Goal: Information Seeking & Learning: Learn about a topic

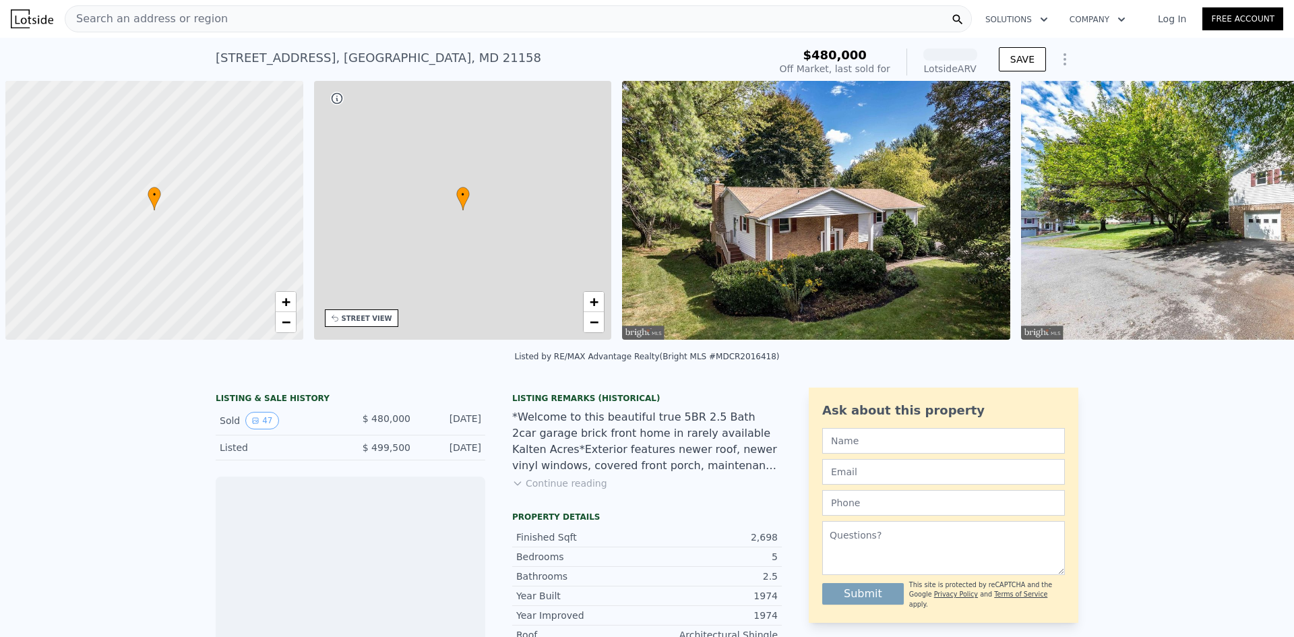
scroll to position [0, 5]
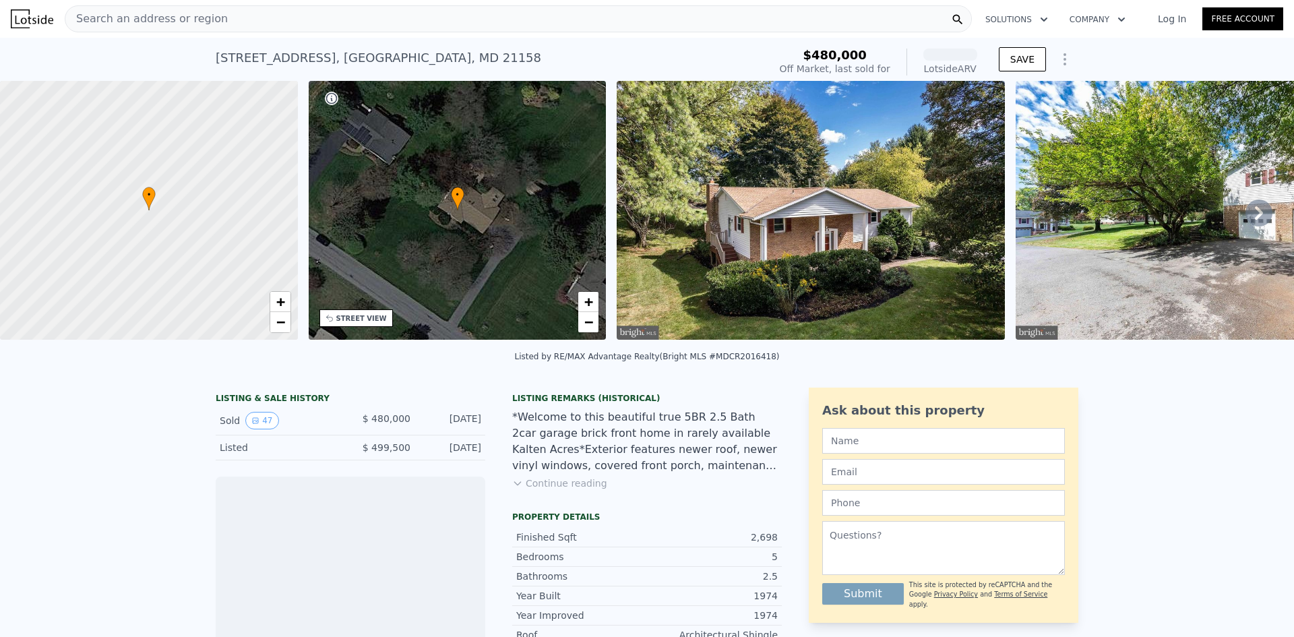
click at [740, 244] on img at bounding box center [810, 210] width 388 height 259
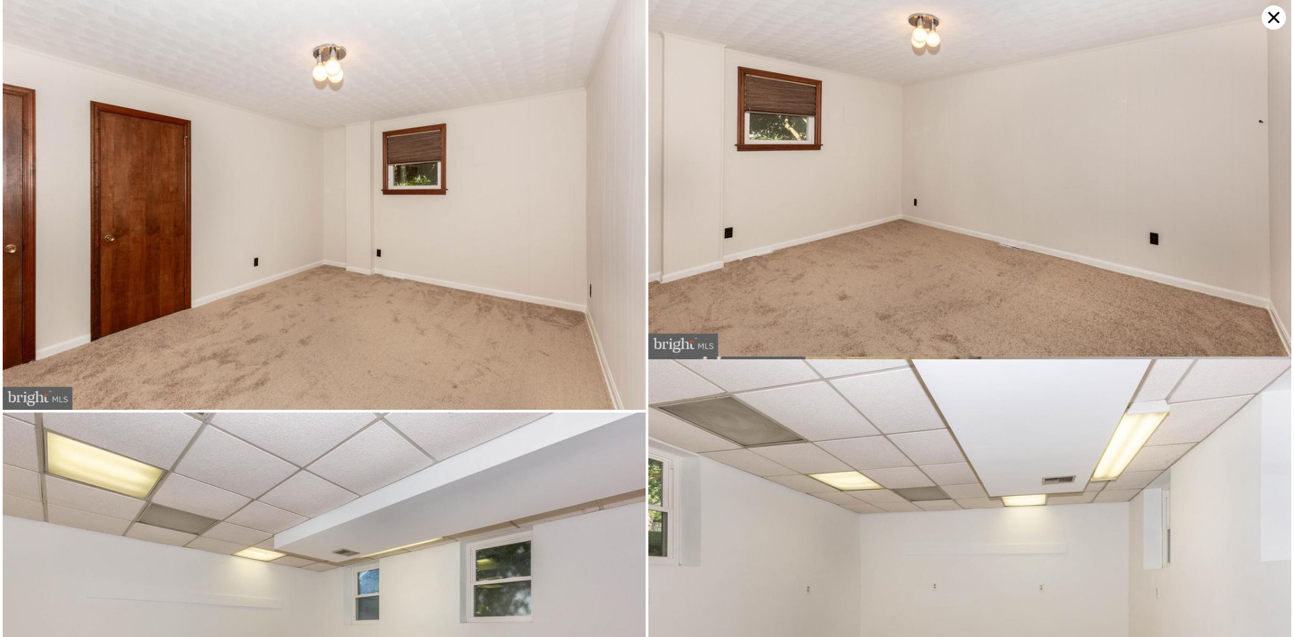
scroll to position [8652, 0]
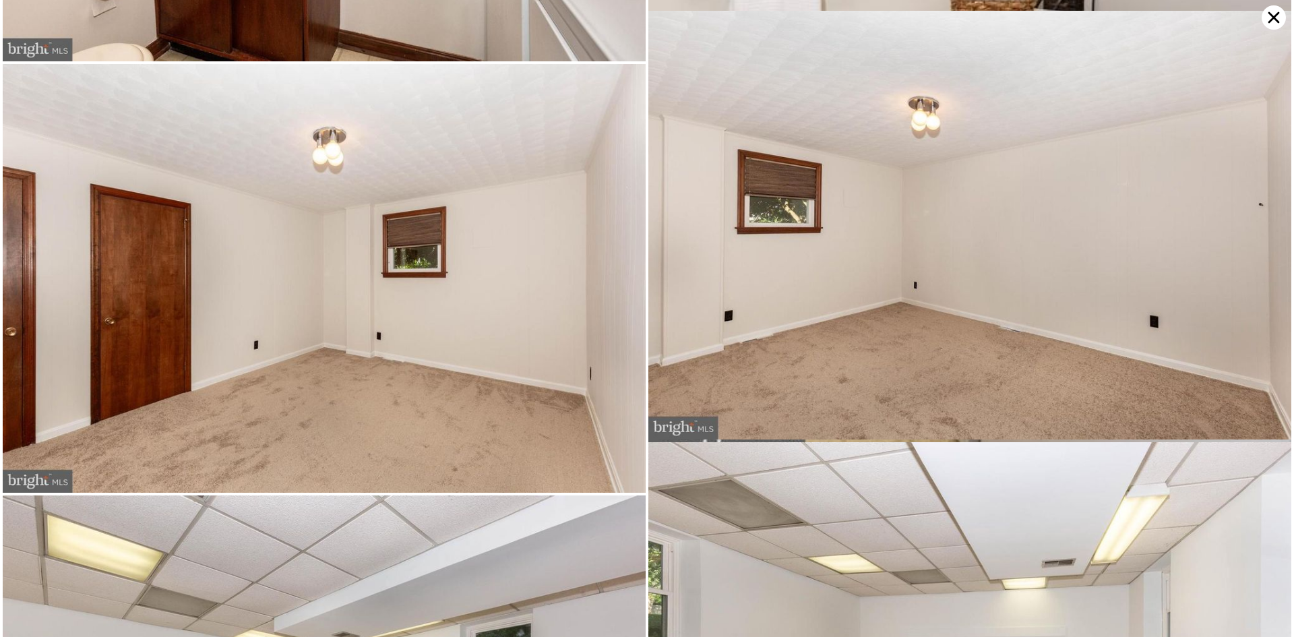
click at [1275, 13] on icon at bounding box center [1273, 17] width 24 height 24
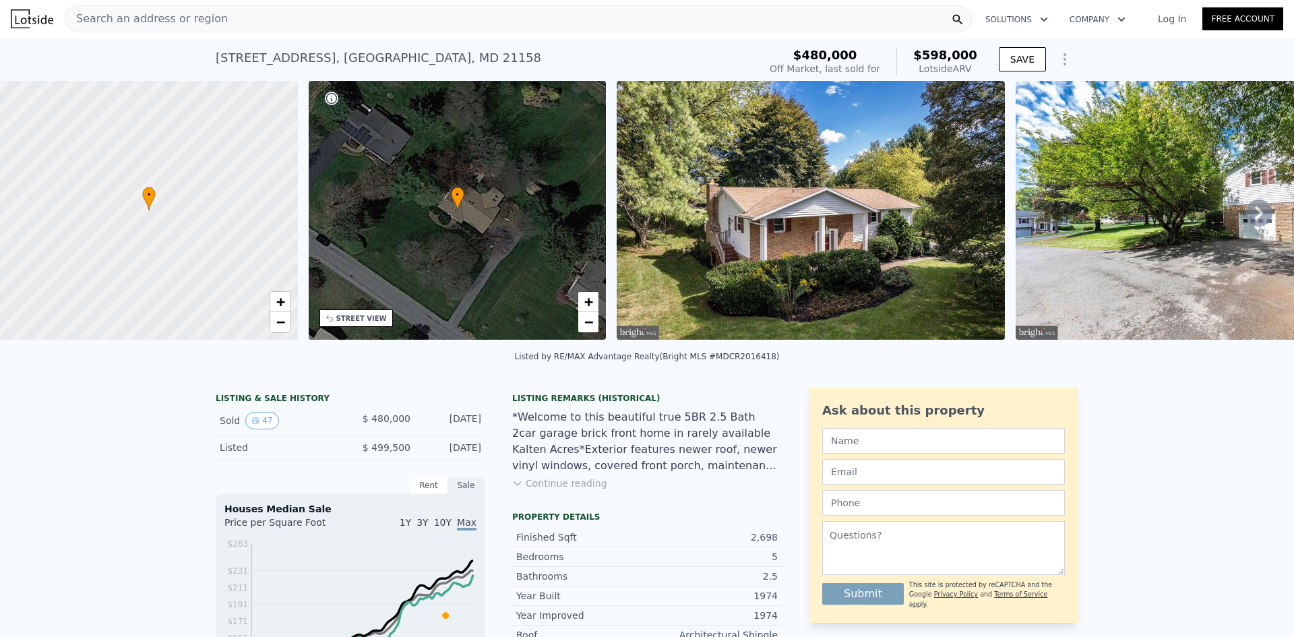
click at [246, 27] on div "Search an address or region" at bounding box center [518, 18] width 907 height 27
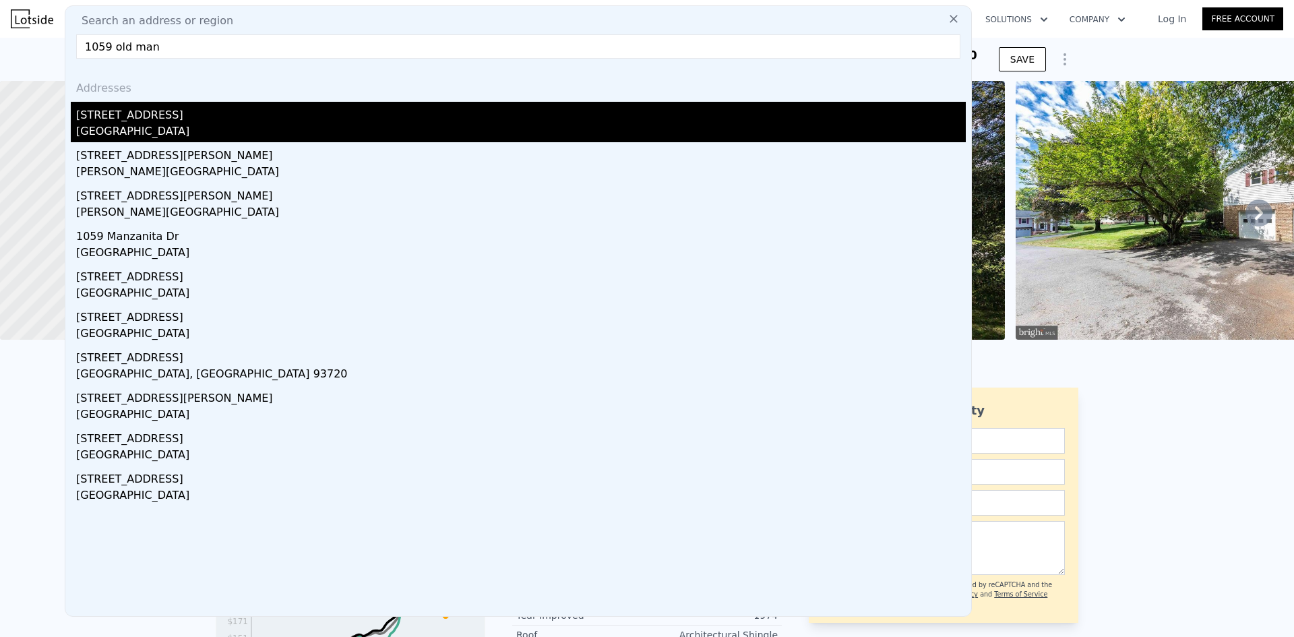
type input "1059 old man"
click at [137, 131] on div "Carroll County, MD 21157" at bounding box center [520, 132] width 889 height 19
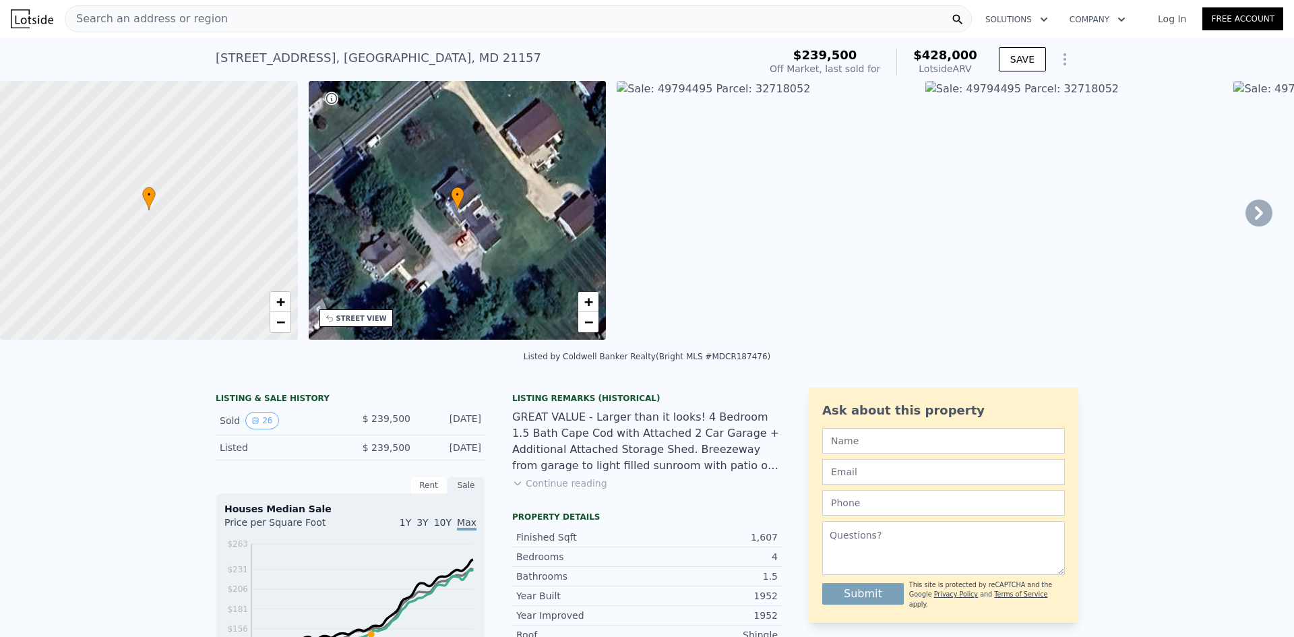
click at [1245, 216] on icon at bounding box center [1258, 212] width 27 height 27
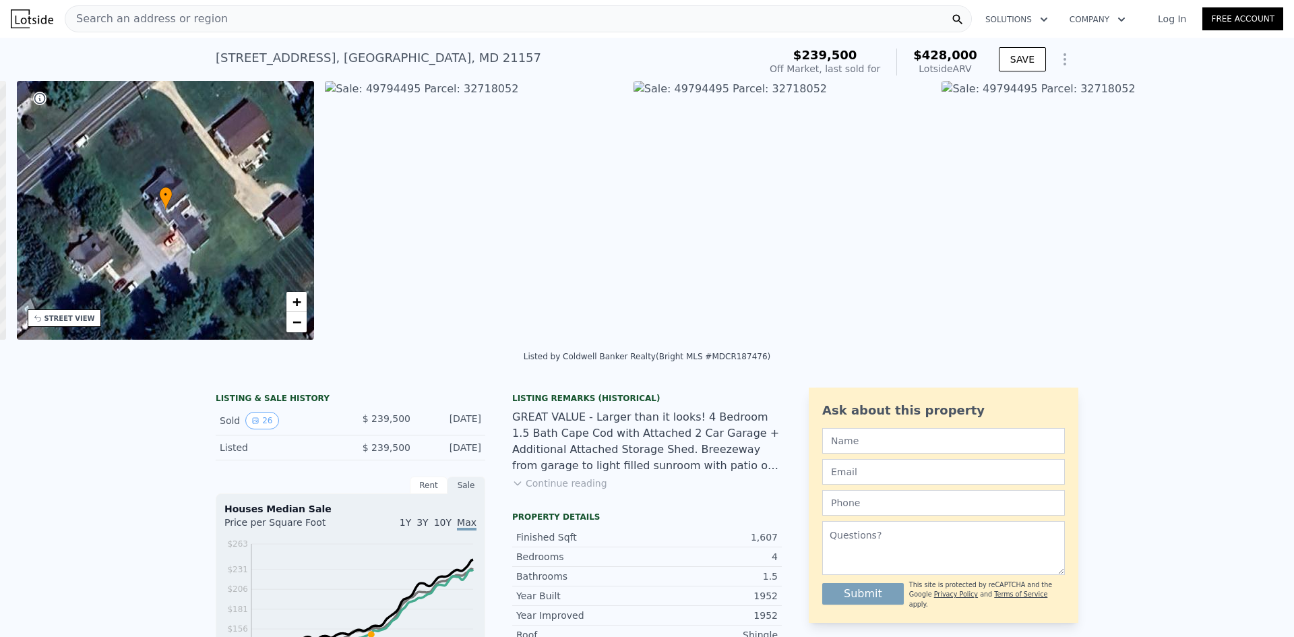
scroll to position [0, 314]
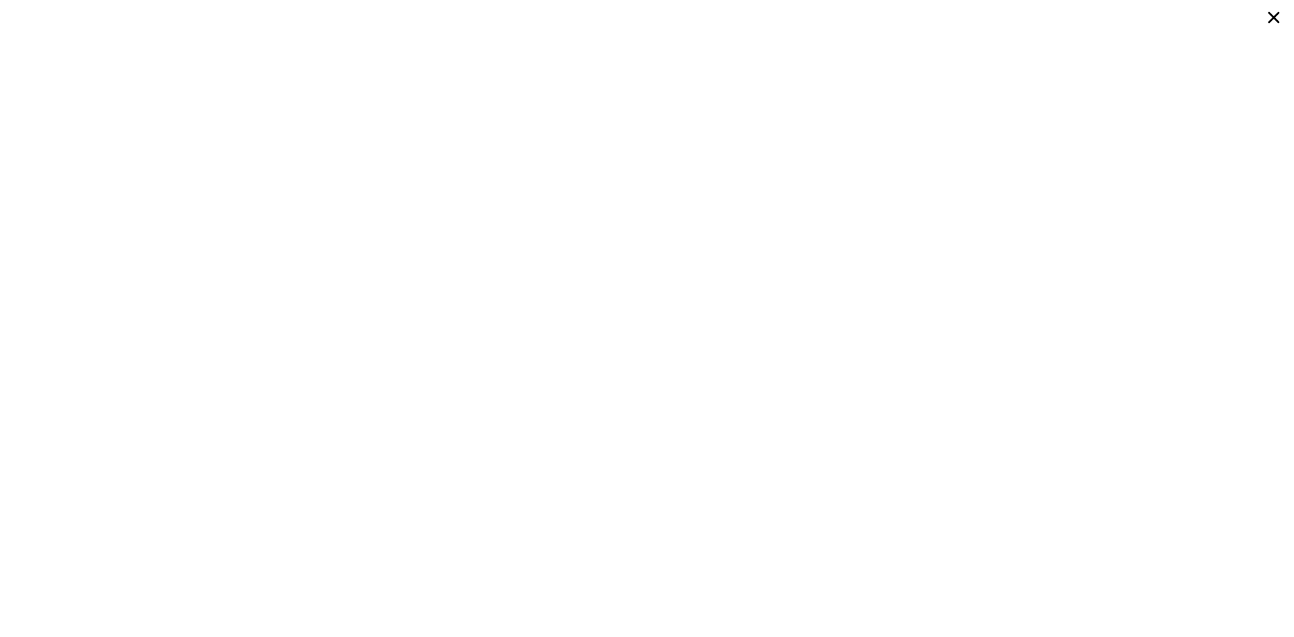
click at [1271, 27] on icon at bounding box center [1273, 17] width 24 height 24
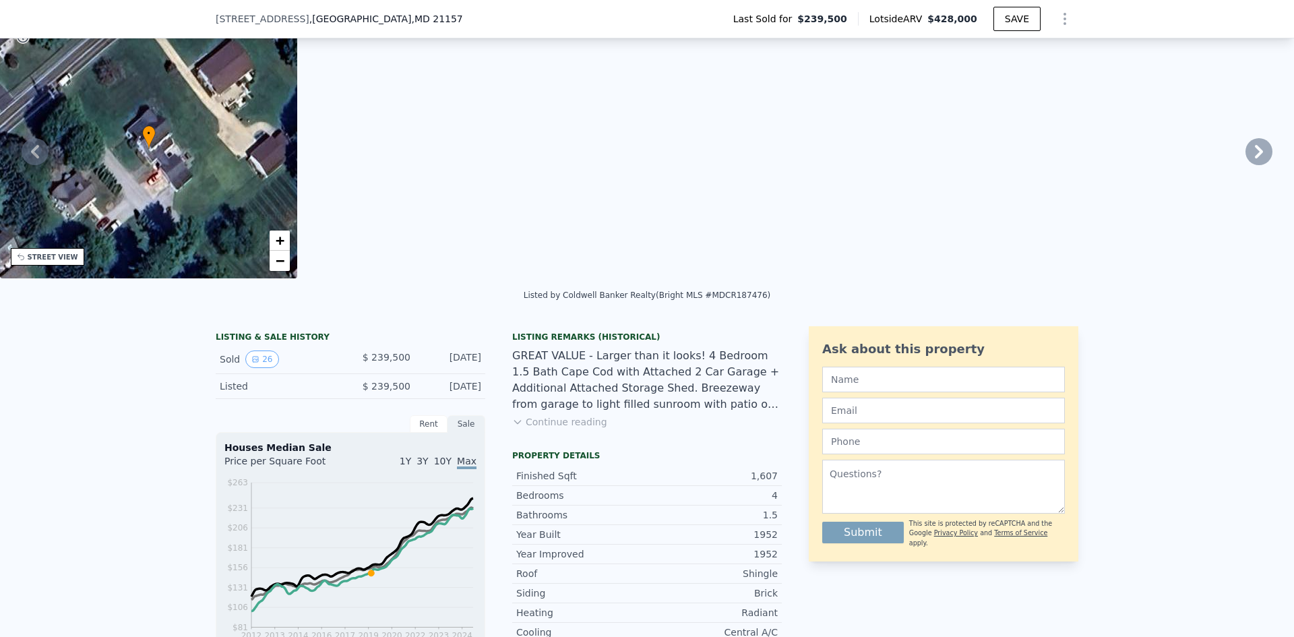
scroll to position [197, 0]
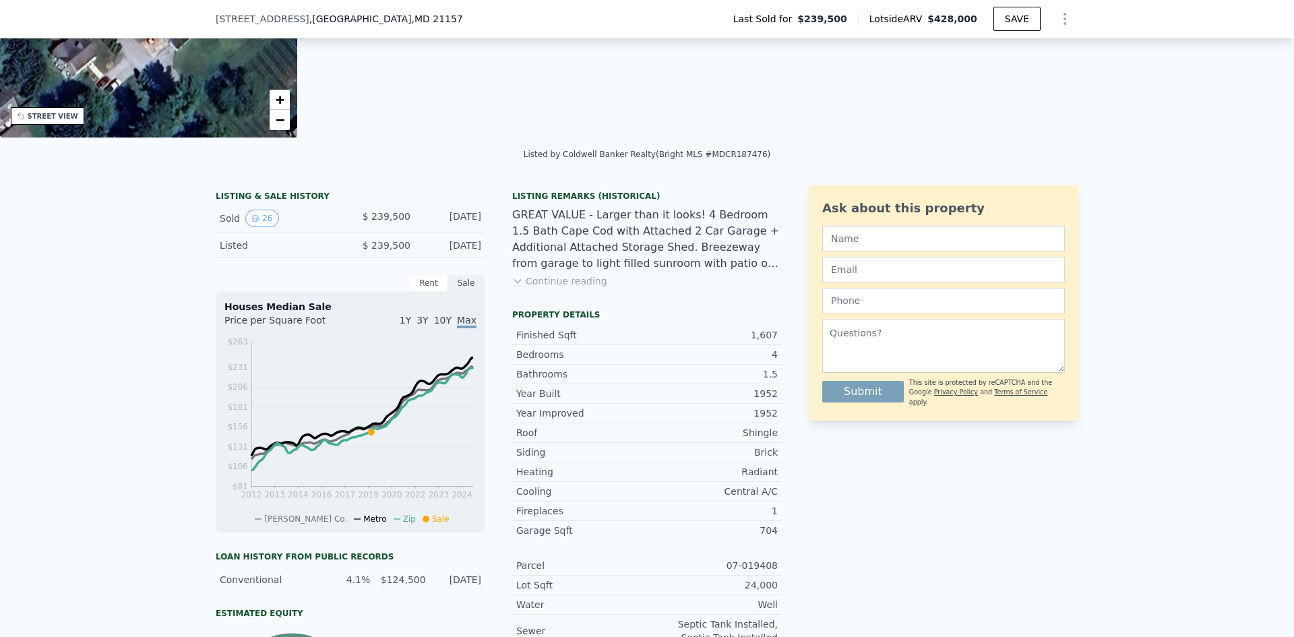
click at [576, 288] on button "Continue reading" at bounding box center [559, 280] width 95 height 13
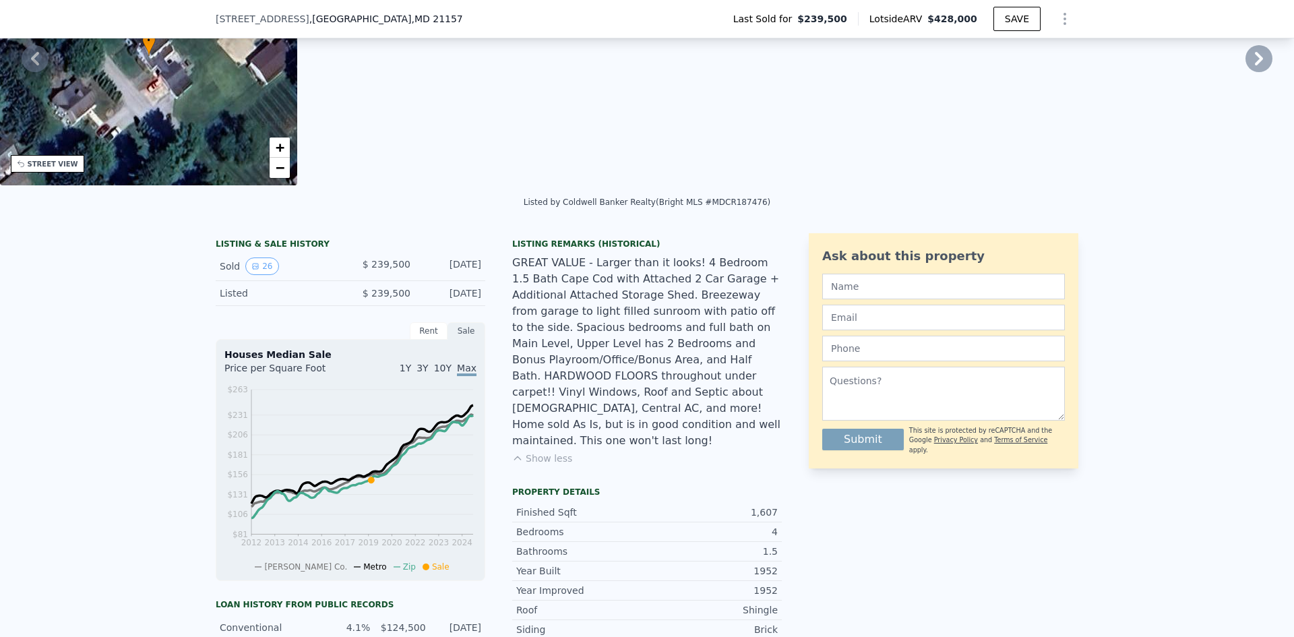
scroll to position [5, 0]
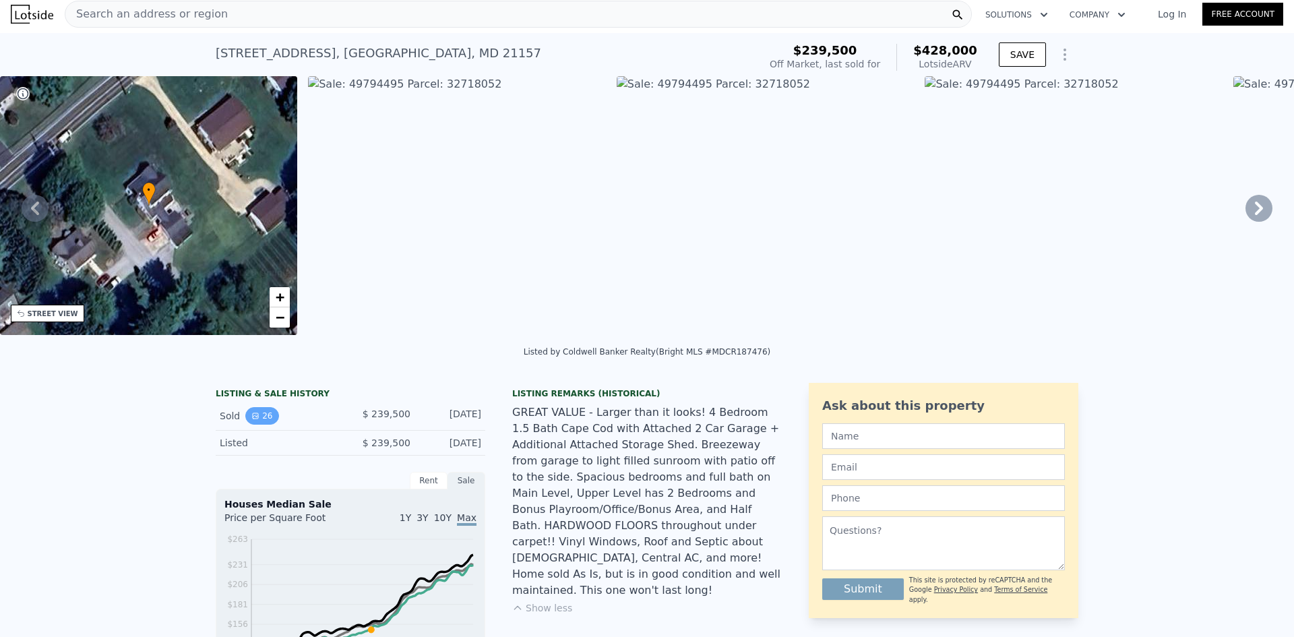
click at [262, 424] on button "26" at bounding box center [261, 416] width 33 height 18
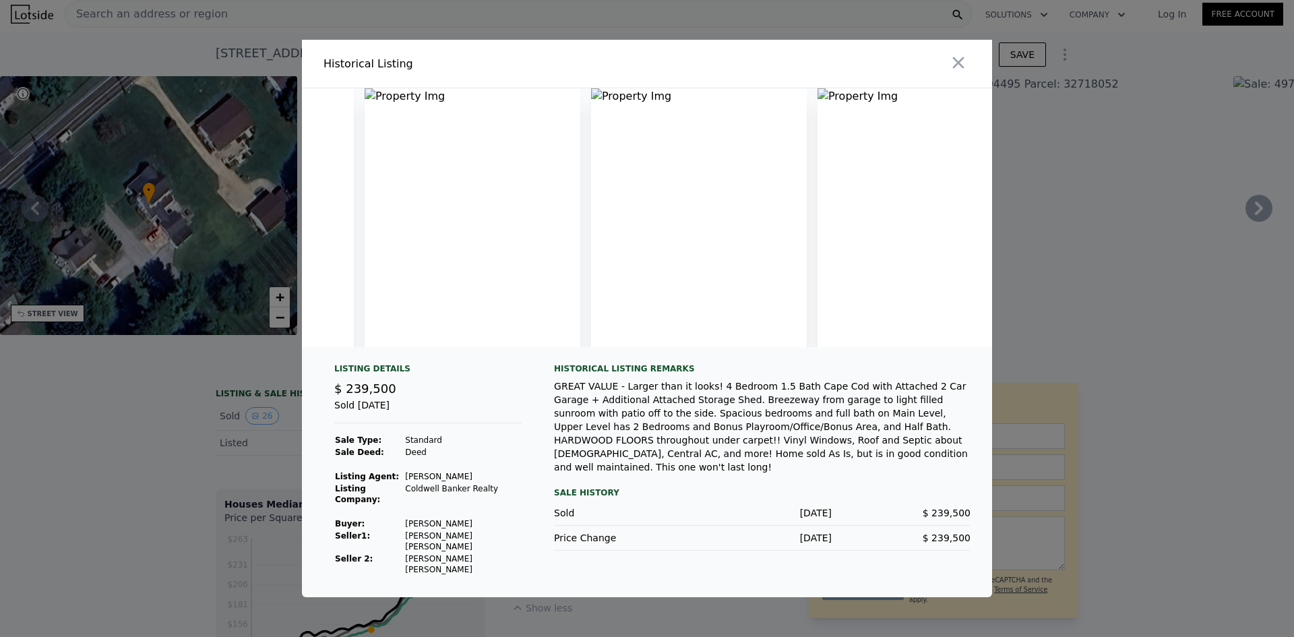
scroll to position [0, 0]
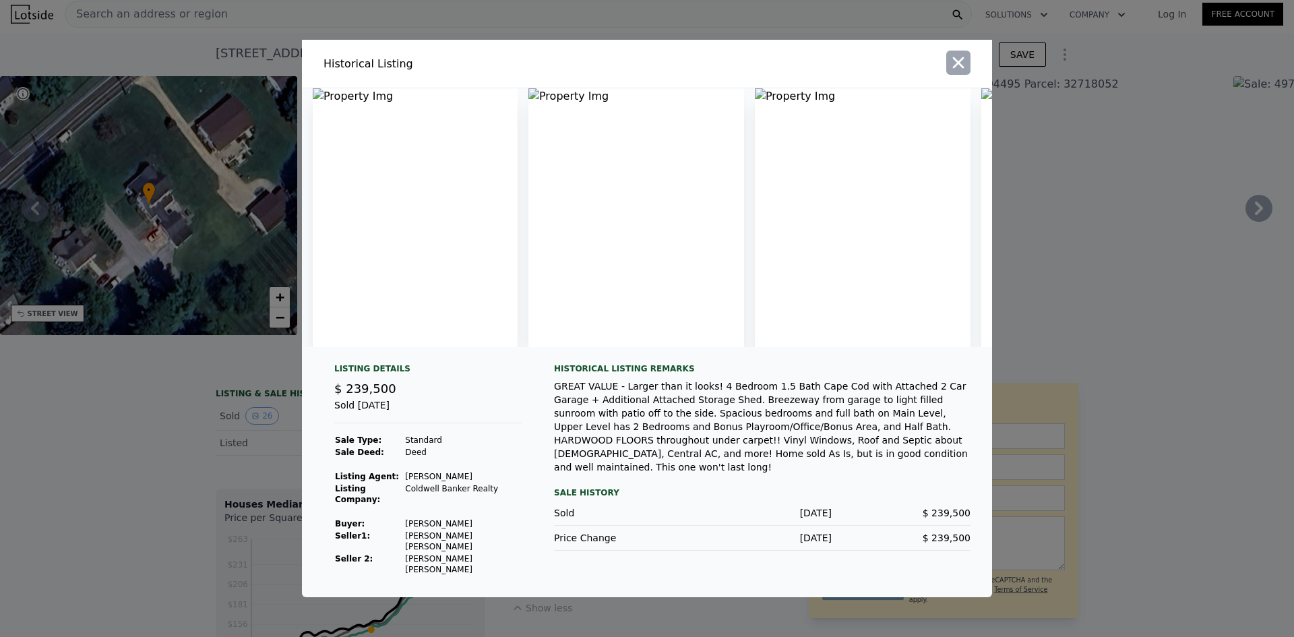
click at [953, 72] on icon "button" at bounding box center [958, 62] width 19 height 19
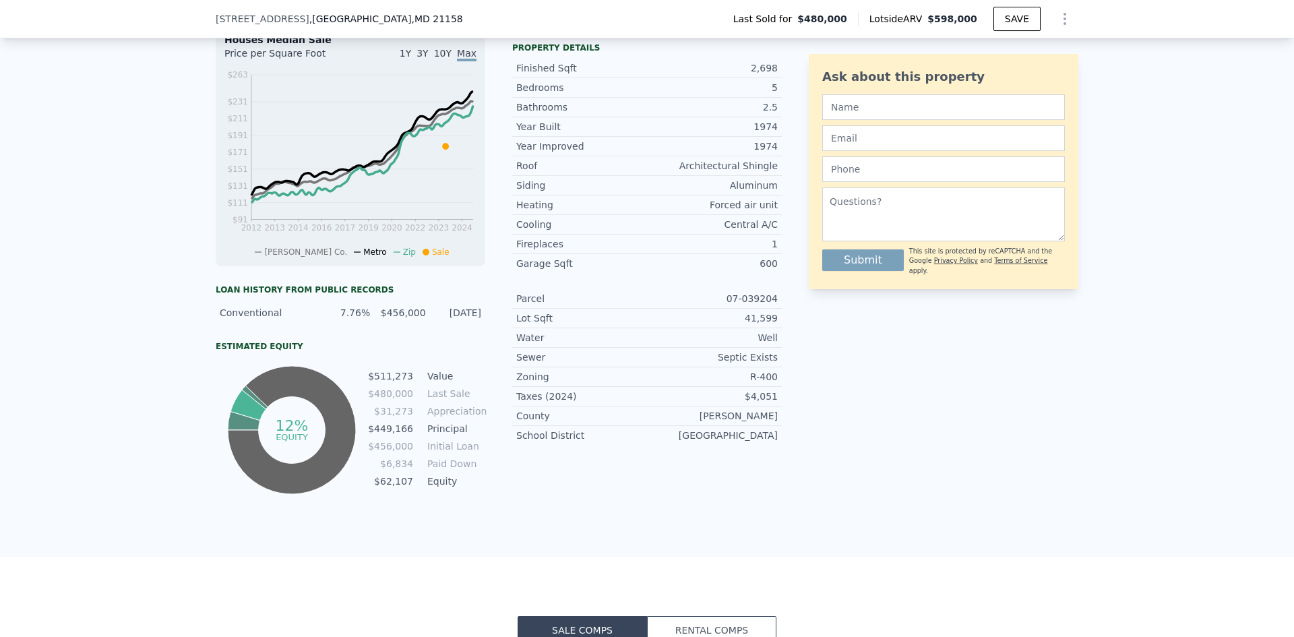
scroll to position [467, 0]
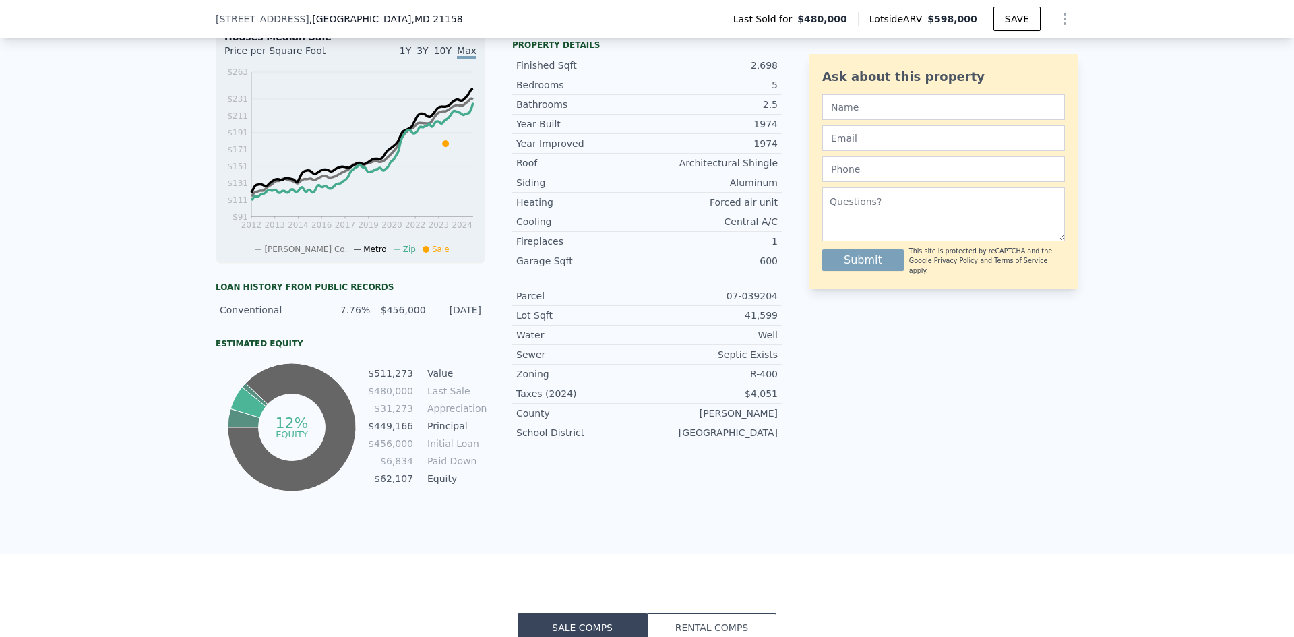
click at [422, 321] on div "Conventional 7.76% $456,000 [DATE]" at bounding box center [350, 310] width 269 height 24
drag, startPoint x: 420, startPoint y: 320, endPoint x: 389, endPoint y: 325, distance: 32.1
click at [389, 322] on div "Conventional 7.76% $456,000 [DATE]" at bounding box center [350, 310] width 269 height 24
click at [92, 282] on div "LISTING & SALE HISTORY Sold 47 $ 480,000 [DATE] Listed $ 499,500 [DATE] Rent Sa…" at bounding box center [647, 229] width 1294 height 649
